Goal: Task Accomplishment & Management: Complete application form

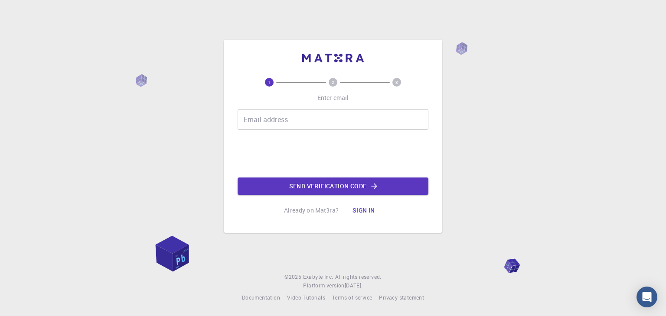
click at [309, 128] on input "Email address" at bounding box center [332, 119] width 191 height 21
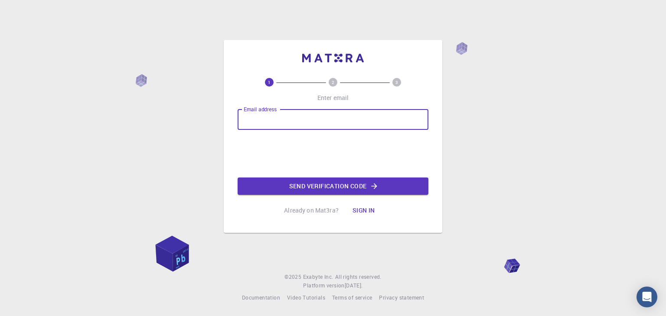
type input "[EMAIL_ADDRESS][DOMAIN_NAME]"
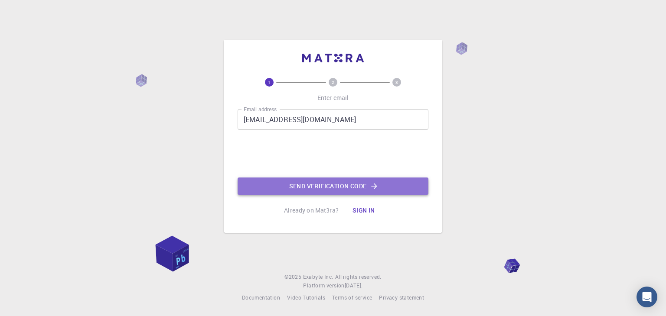
click at [296, 180] on button "Send verification code" at bounding box center [332, 186] width 191 height 17
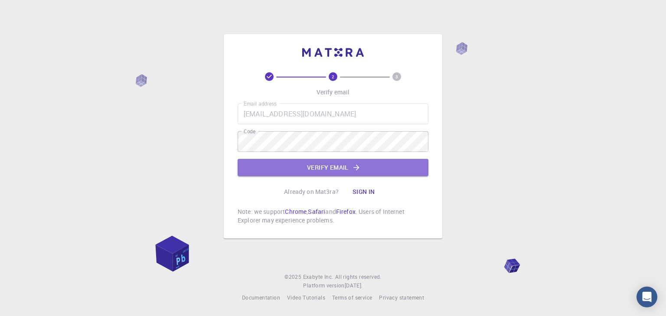
click at [282, 169] on button "Verify email" at bounding box center [332, 167] width 191 height 17
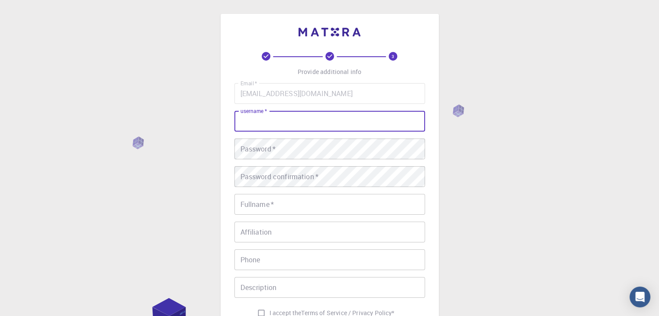
click at [372, 118] on input "username   *" at bounding box center [329, 121] width 191 height 21
type input "riankaue"
click at [324, 160] on div "Email   * [EMAIL_ADDRESS][DOMAIN_NAME] Email   * username   * riankaue username…" at bounding box center [329, 202] width 191 height 238
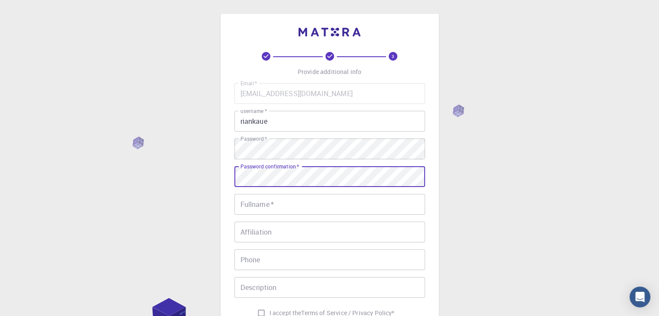
click at [298, 212] on input "Fullname   *" at bounding box center [329, 204] width 191 height 21
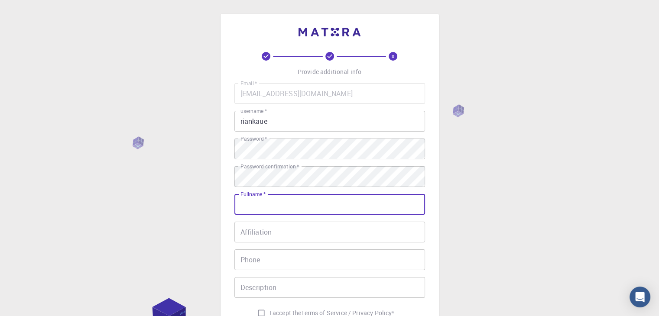
type input "[PERSON_NAME]"
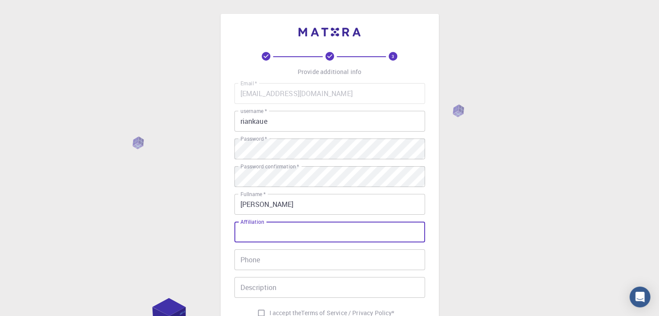
click at [312, 231] on input "Affiliation" at bounding box center [329, 232] width 191 height 21
type input "Etec"
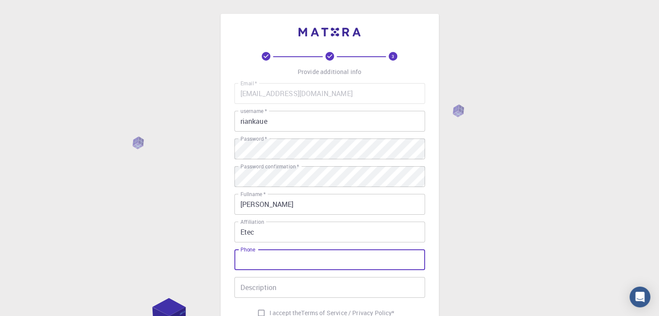
click at [272, 269] on input "Phone" at bounding box center [329, 260] width 191 height 21
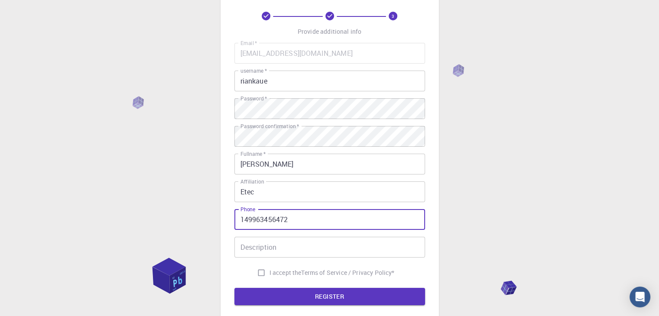
type input "149963456472"
click at [267, 273] on input "I accept the Terms of Service / Privacy Policy *" at bounding box center [261, 273] width 16 height 16
checkbox input "true"
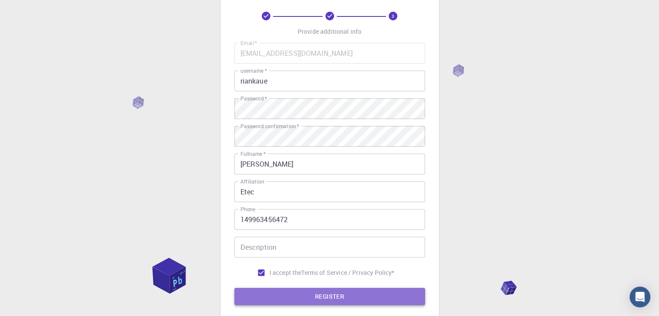
click at [277, 295] on button "REGISTER" at bounding box center [329, 296] width 191 height 17
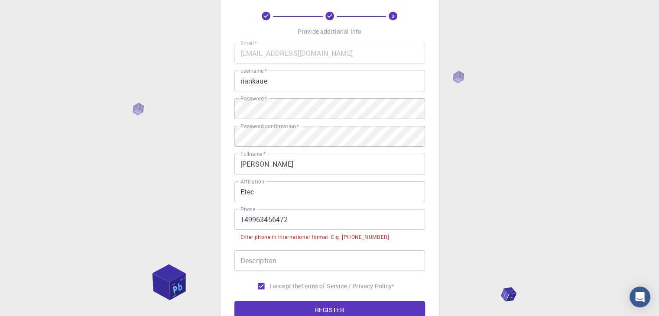
click at [239, 221] on input "149963456472" at bounding box center [329, 219] width 191 height 21
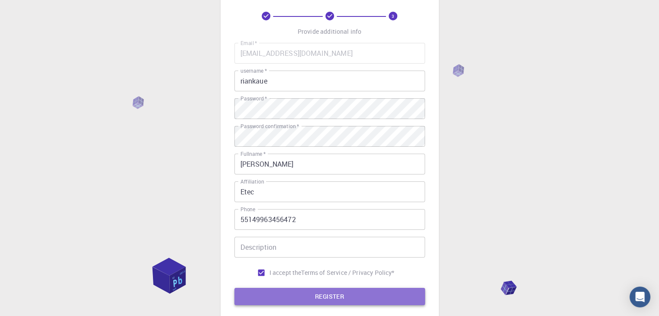
click at [282, 293] on button "REGISTER" at bounding box center [329, 296] width 191 height 17
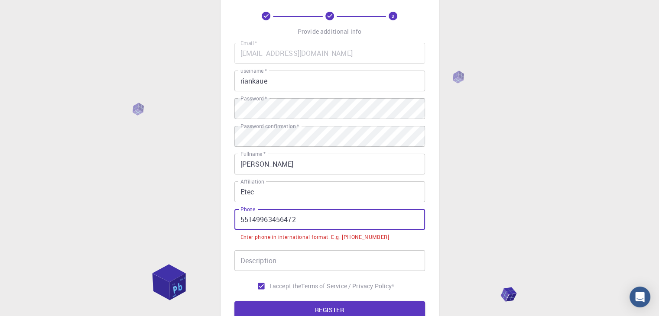
click at [241, 220] on input "55149963456472" at bounding box center [329, 219] width 191 height 21
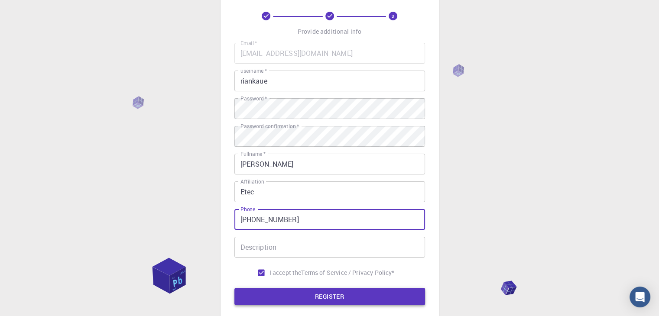
type input "[PHONE_NUMBER]"
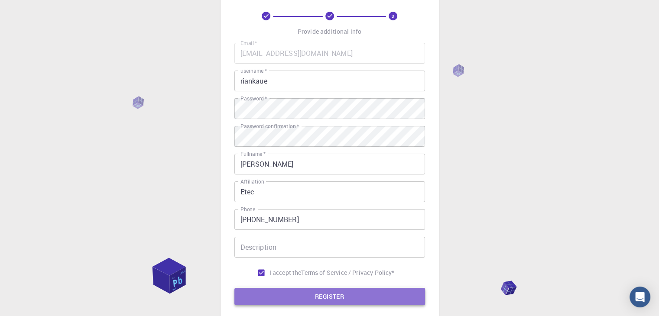
click at [282, 294] on button "REGISTER" at bounding box center [329, 296] width 191 height 17
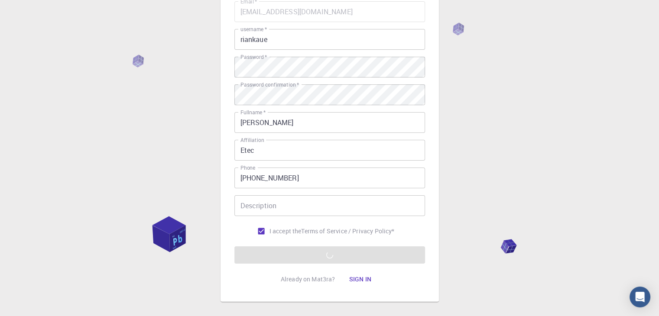
scroll to position [101, 0]
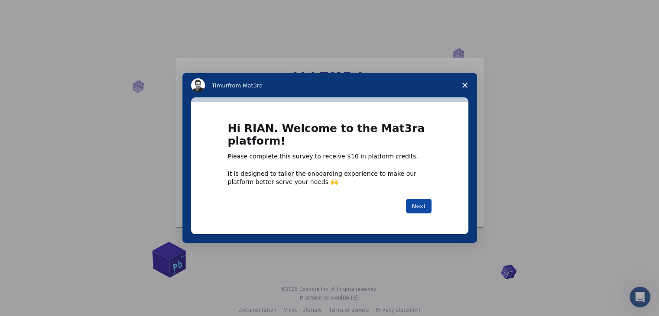
click at [426, 202] on button "Next" at bounding box center [419, 206] width 26 height 15
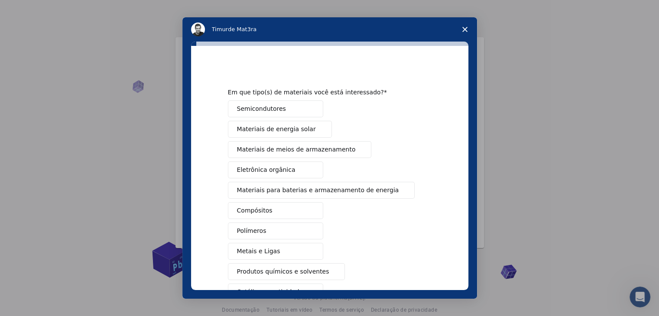
drag, startPoint x: 461, startPoint y: 163, endPoint x: 469, endPoint y: 168, distance: 10.3
click at [469, 168] on div "Em que tipo(s) de materiais você está interessado? Semicondutores Materiais de …" at bounding box center [329, 170] width 295 height 257
drag, startPoint x: 469, startPoint y: 168, endPoint x: 463, endPoint y: 182, distance: 14.7
click at [463, 182] on div "Em que tipo(s) de materiais você está interessado? Semicondutores Materiais de …" at bounding box center [329, 170] width 295 height 257
drag, startPoint x: 463, startPoint y: 182, endPoint x: 470, endPoint y: 200, distance: 19.3
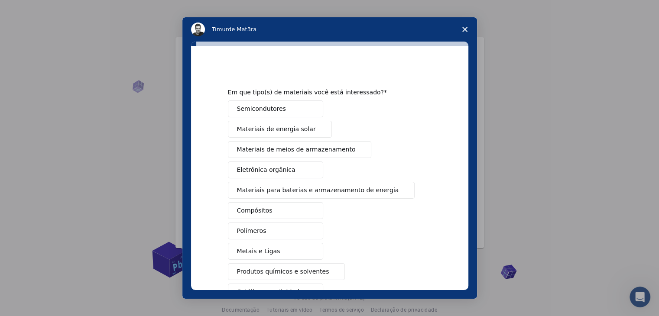
click at [470, 200] on div "Em que tipo(s) de materiais você está interessado? Semicondutores Materiais de …" at bounding box center [329, 170] width 295 height 257
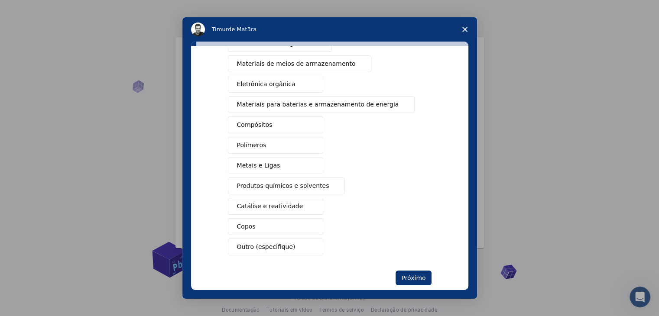
scroll to position [99, 0]
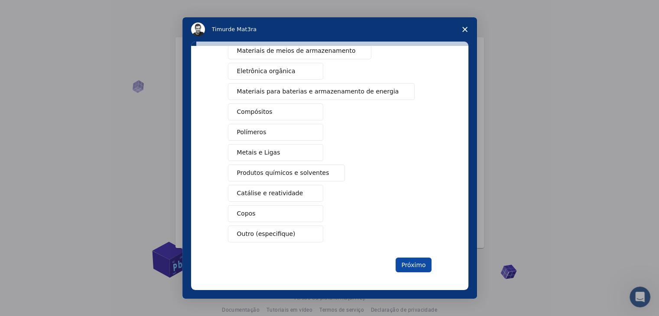
click at [410, 266] on font "Próximo" at bounding box center [413, 265] width 24 height 7
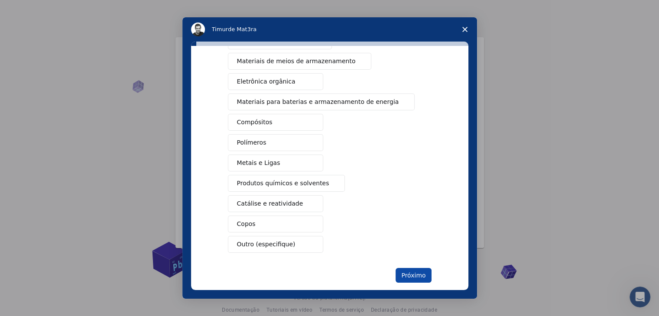
scroll to position [59, 0]
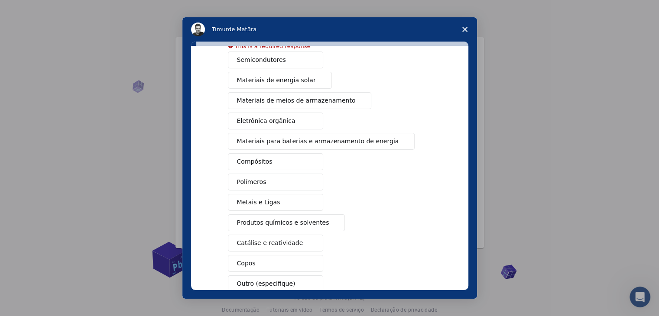
drag, startPoint x: 462, startPoint y: 219, endPoint x: 463, endPoint y: 251, distance: 32.5
click at [463, 251] on div "Em que tipo(s) de materiais você está interessado? This is a required response …" at bounding box center [329, 168] width 277 height 244
drag, startPoint x: 463, startPoint y: 251, endPoint x: 474, endPoint y: 252, distance: 10.8
click at [474, 252] on div "Em que tipo(s) de materiais você está interessado? This is a required response …" at bounding box center [329, 170] width 295 height 257
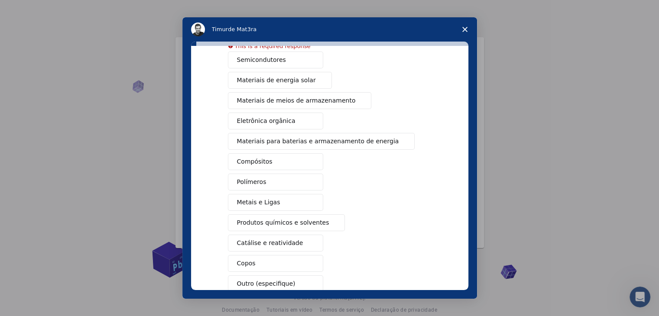
click at [474, 252] on div "Em que tipo(s) de materiais você está interessado? This is a required response …" at bounding box center [329, 170] width 295 height 257
drag, startPoint x: 474, startPoint y: 252, endPoint x: 473, endPoint y: 263, distance: 10.8
click at [473, 263] on div "Em que tipo(s) de materiais você está interessado? This is a required response …" at bounding box center [329, 170] width 295 height 257
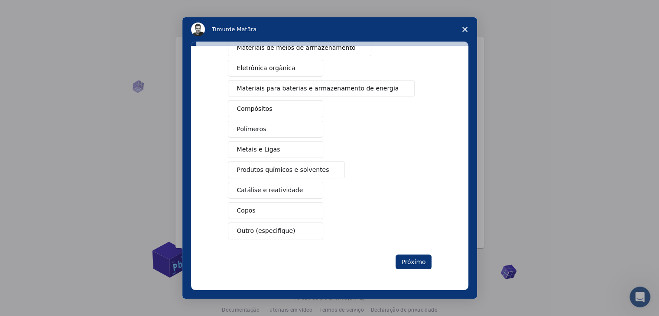
scroll to position [99, 0]
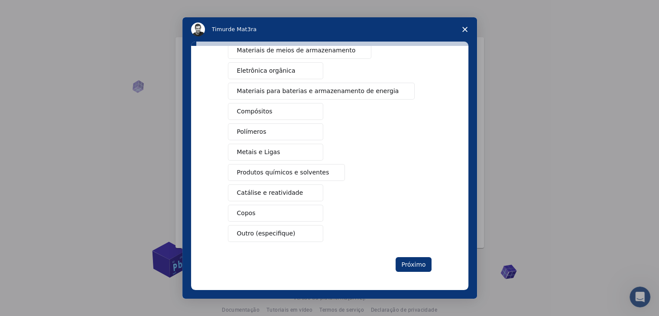
click at [251, 166] on button "Produtos químicos e solventes" at bounding box center [286, 172] width 117 height 17
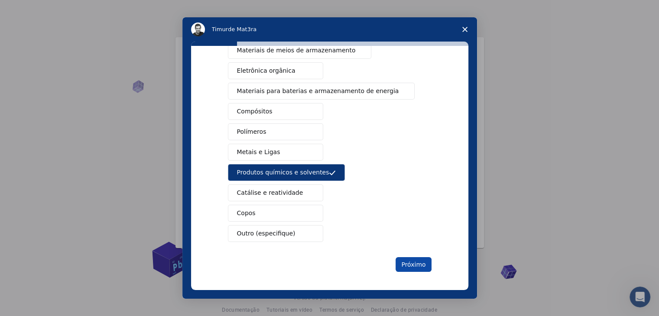
click at [419, 264] on font "Próximo" at bounding box center [413, 264] width 24 height 7
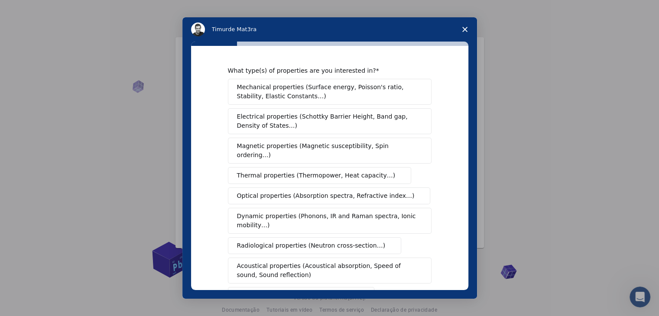
click at [295, 192] on button "Optical properties (Absorption spectra, Refractive index…)" at bounding box center [329, 196] width 203 height 17
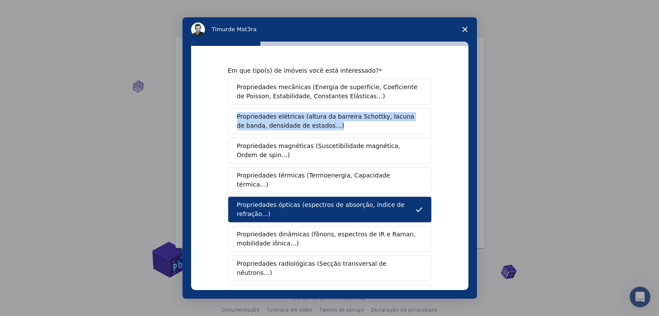
drag, startPoint x: 461, startPoint y: 104, endPoint x: 459, endPoint y: 121, distance: 17.4
click at [459, 121] on div "Em que tipo(s) de imóveis você está interessado? Propriedades mecânicas (Energi…" at bounding box center [329, 168] width 277 height 244
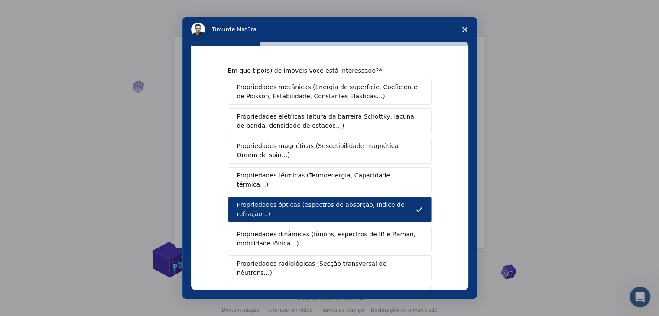
click at [481, 128] on div "Mensageiro de intercomunicação" at bounding box center [329, 158] width 659 height 316
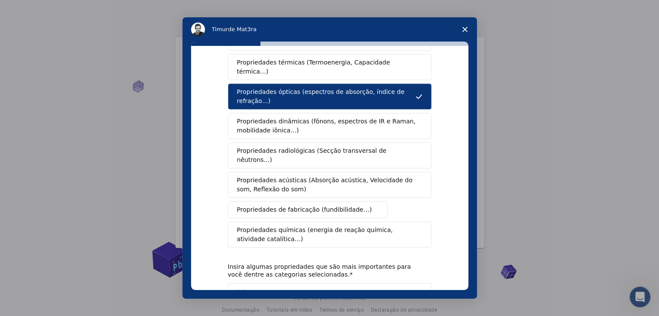
scroll to position [121, 0]
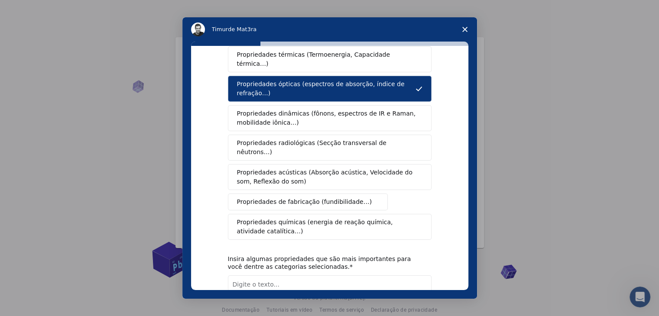
click at [388, 218] on span "Propriedades químicas (energia de reação química, atividade catalítica…)" at bounding box center [327, 227] width 180 height 18
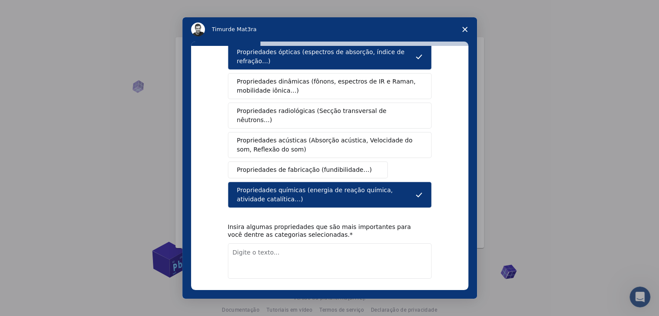
scroll to position [163, 0]
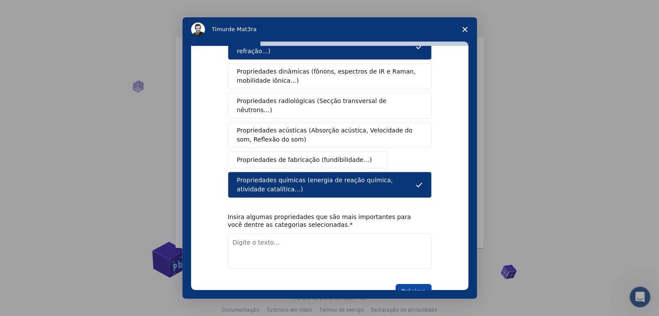
click at [416, 284] on button "Próximo" at bounding box center [414, 291] width 36 height 15
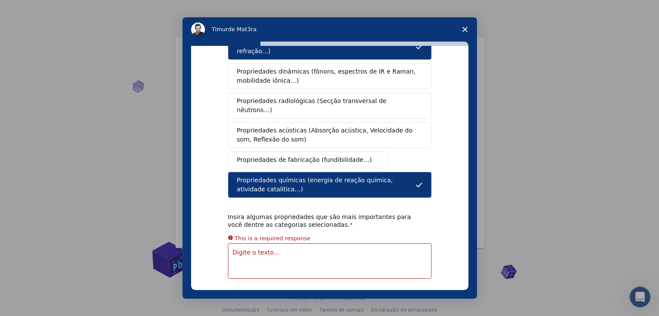
click at [464, 35] on span "Pesquisa detalhada" at bounding box center [465, 29] width 24 height 24
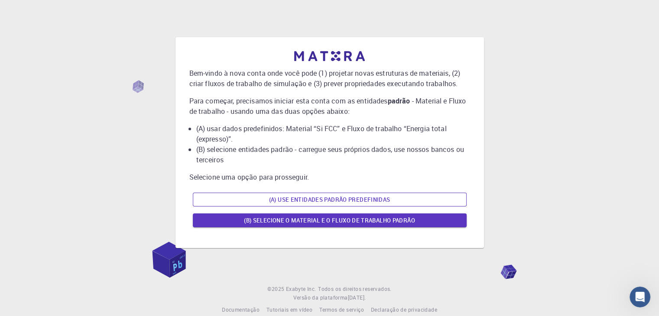
click at [330, 198] on font "(A) Use entidades padrão predefinidas" at bounding box center [329, 200] width 121 height 8
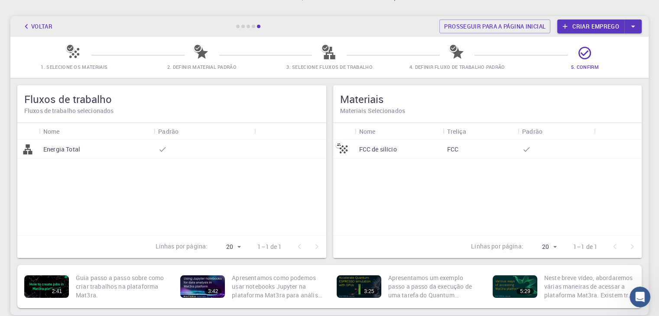
scroll to position [30, 0]
click at [150, 215] on div "Energia Total" at bounding box center [171, 187] width 309 height 95
click at [276, 12] on div "Configuração inicial da conta para [PERSON_NAME] materiais, fluxos de trabalho …" at bounding box center [329, 148] width 659 height 357
click at [52, 29] on font "Voltar" at bounding box center [41, 27] width 21 height 8
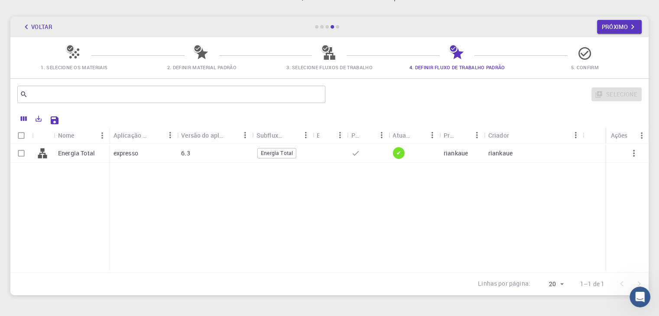
click at [159, 218] on div "Energia Total expresso 6.3 Energia Total ✔ riankaue riankaue" at bounding box center [329, 208] width 638 height 129
click at [65, 44] on div "1. Selecione os materiais 2. Definir material padrão 3. Selecione Fluxos de Tra…" at bounding box center [329, 57] width 638 height 41
click at [53, 26] on button "Voltar" at bounding box center [36, 27] width 39 height 14
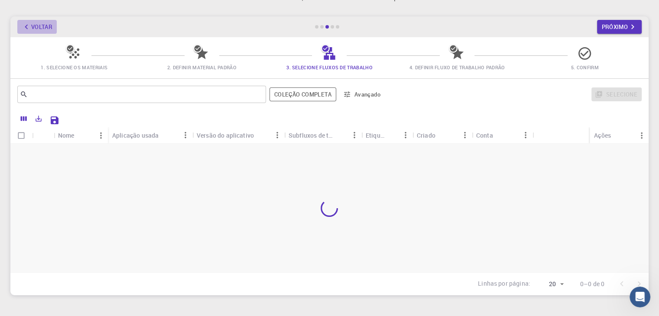
click at [53, 26] on button "Voltar" at bounding box center [36, 27] width 39 height 14
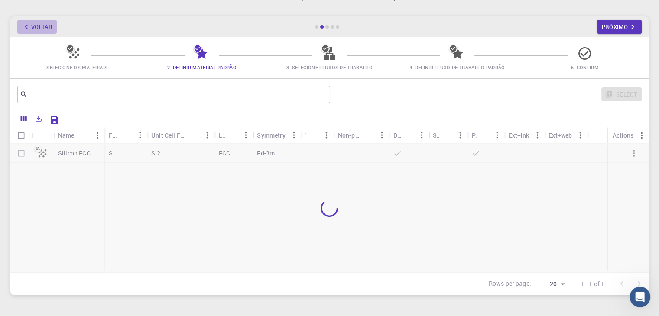
click at [53, 26] on button "Voltar" at bounding box center [36, 27] width 39 height 14
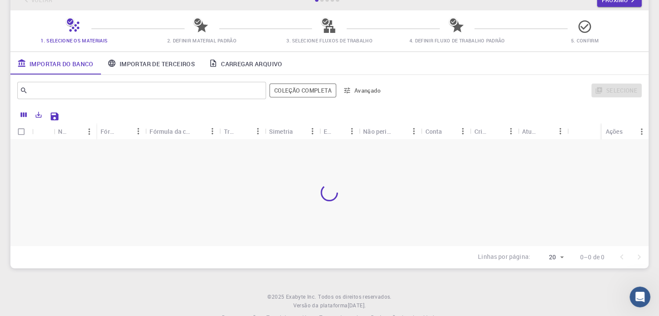
scroll to position [58, 0]
